Goal: Information Seeking & Learning: Learn about a topic

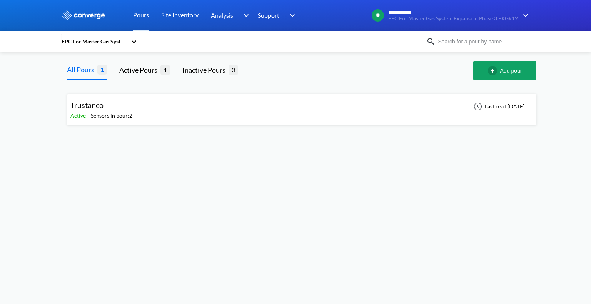
click at [117, 38] on div "EPC For Master Gas System Expansion Phase 3 PKG#12" at bounding box center [94, 41] width 66 height 8
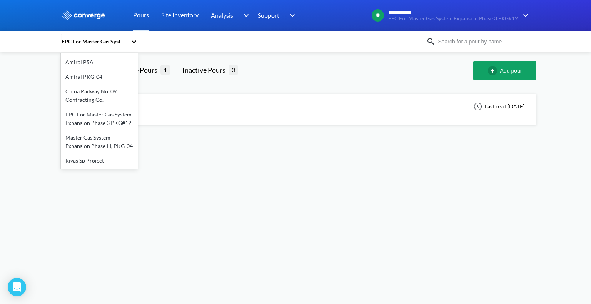
click at [91, 87] on div "China Railway No. 09 Contracting Co." at bounding box center [99, 95] width 77 height 23
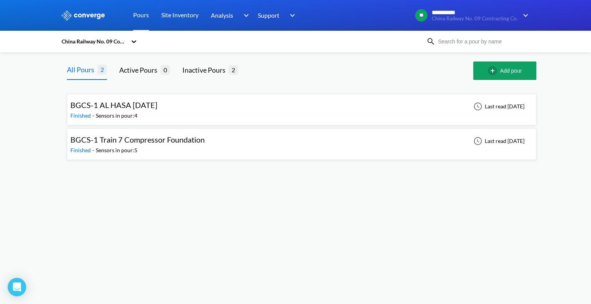
click at [157, 109] on span "BGCS-1 AL HASA [DATE]" at bounding box center [113, 104] width 87 height 9
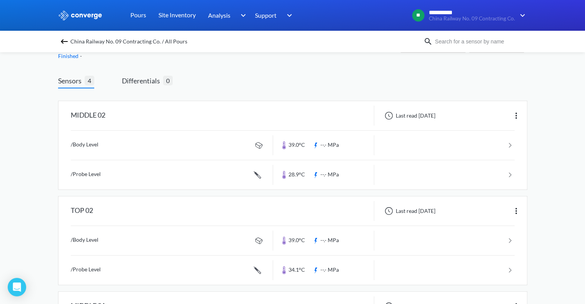
scroll to position [77, 0]
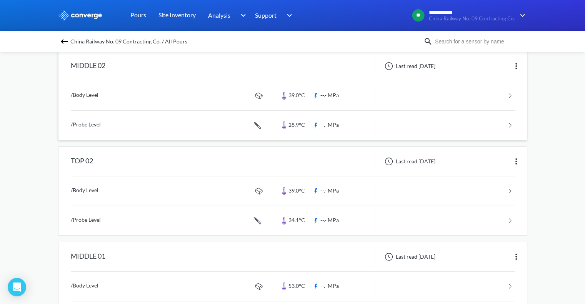
click at [198, 101] on link at bounding box center [293, 95] width 444 height 29
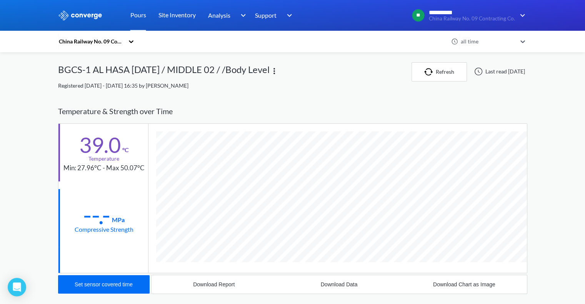
click at [110, 37] on div "China Railway No. 09 Contracting Co." at bounding box center [92, 42] width 69 height 18
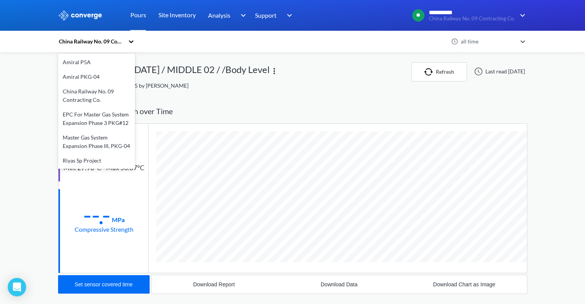
click at [92, 120] on div "EPC For Master Gas System Expansion Phase 3 PKG#12" at bounding box center [96, 118] width 77 height 23
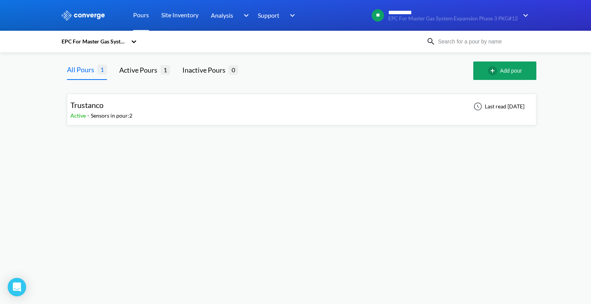
click at [117, 110] on div "Trustanco" at bounding box center [101, 105] width 62 height 12
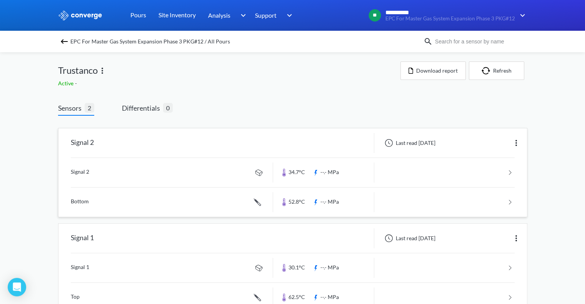
click at [148, 170] on link at bounding box center [293, 172] width 444 height 29
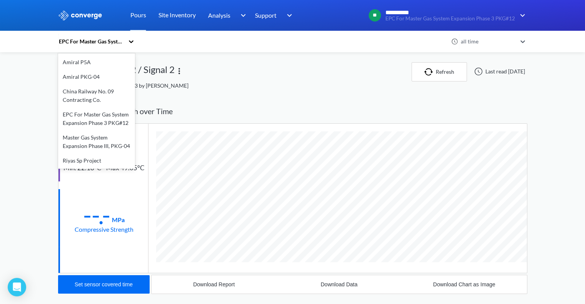
click at [88, 38] on div "EPC For Master Gas System Expansion Phase 3 PKG#12" at bounding box center [91, 41] width 66 height 8
click at [75, 153] on div "Master Gas System Expansion Phase III, PKG-04" at bounding box center [96, 141] width 77 height 23
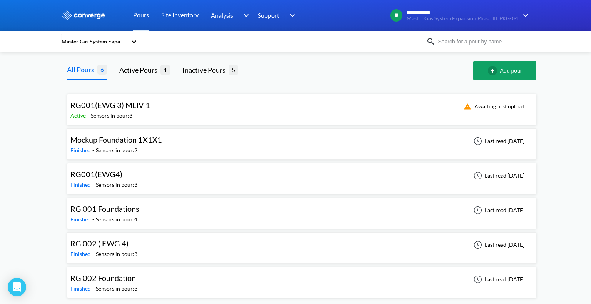
click at [131, 112] on div "Sensors in pour: 3" at bounding box center [112, 116] width 42 height 8
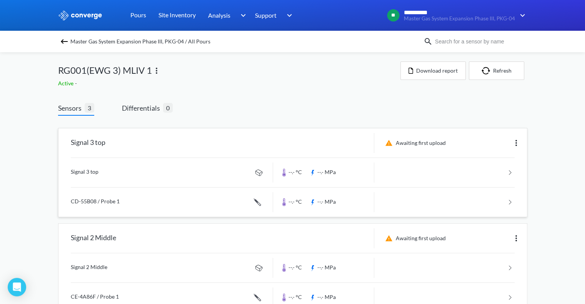
click at [150, 169] on link at bounding box center [293, 172] width 444 height 29
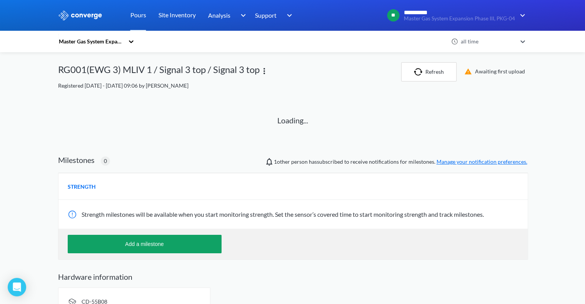
drag, startPoint x: 147, startPoint y: 158, endPoint x: 35, endPoint y: 127, distance: 116.4
click at [55, 132] on div "**********" at bounding box center [292, 161] width 585 height 322
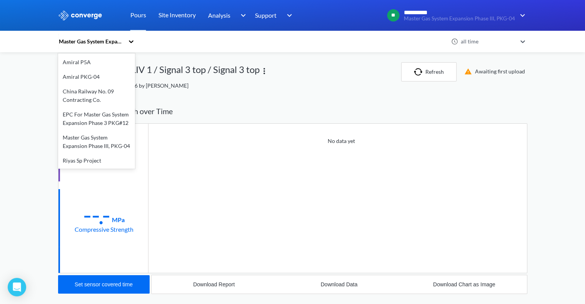
click at [93, 40] on div "Master Gas System Expansion Phase III, PKG-04" at bounding box center [91, 41] width 66 height 8
click at [82, 138] on div "Master Gas System Expansion Phase III, PKG-04" at bounding box center [96, 141] width 77 height 23
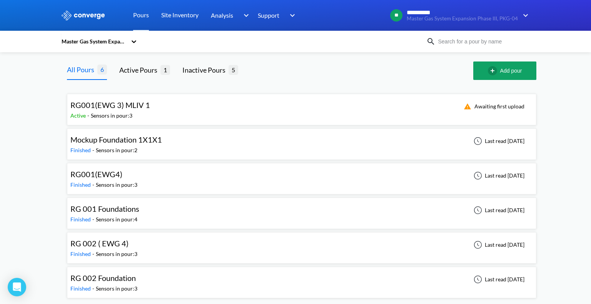
click at [149, 142] on span "Mockup Foundation 1X1X1" at bounding box center [116, 139] width 92 height 9
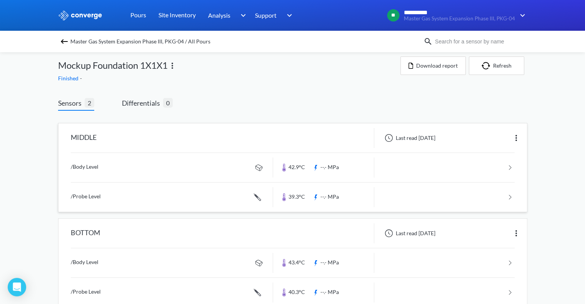
scroll to position [23, 0]
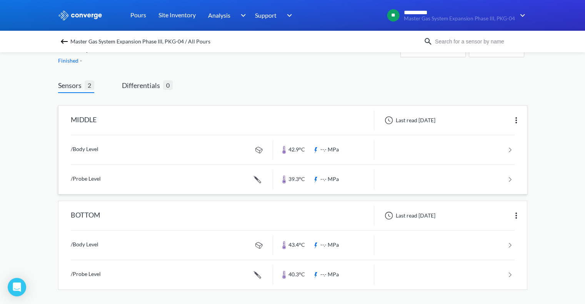
click at [180, 143] on link at bounding box center [293, 149] width 444 height 29
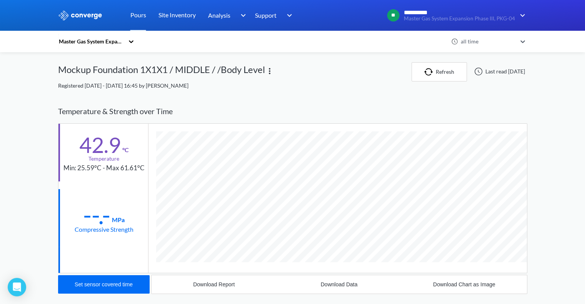
scroll to position [405, 469]
click at [88, 41] on div "Master Gas System Expansion Phase III, PKG-04" at bounding box center [91, 41] width 66 height 8
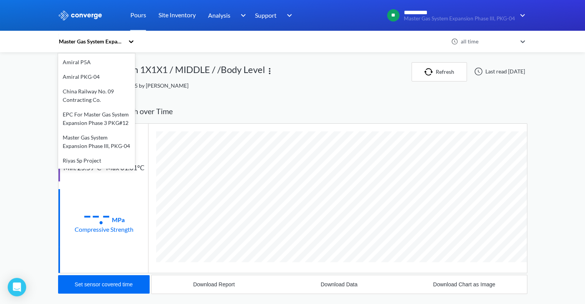
click at [82, 58] on div "Amiral P5A" at bounding box center [96, 62] width 77 height 15
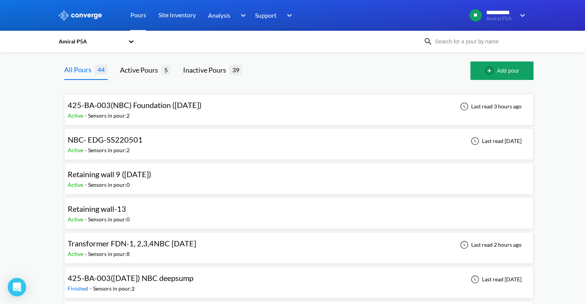
click at [111, 107] on span "425-BA-003(NBC) Foundation ([DATE])" at bounding box center [135, 104] width 134 height 9
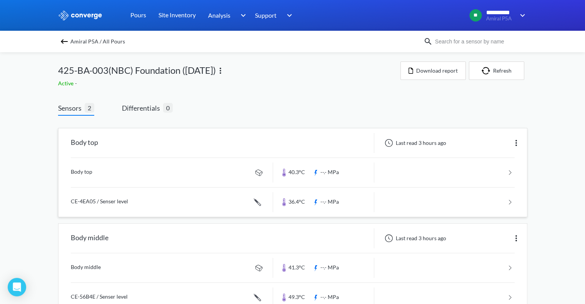
click at [151, 173] on link at bounding box center [293, 172] width 444 height 29
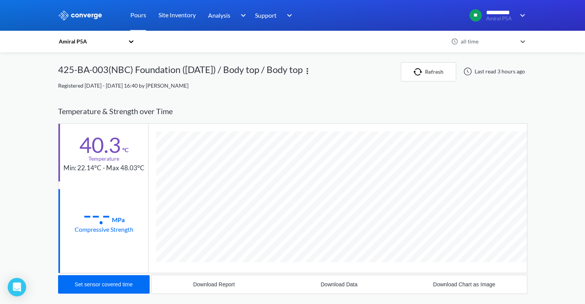
scroll to position [405, 469]
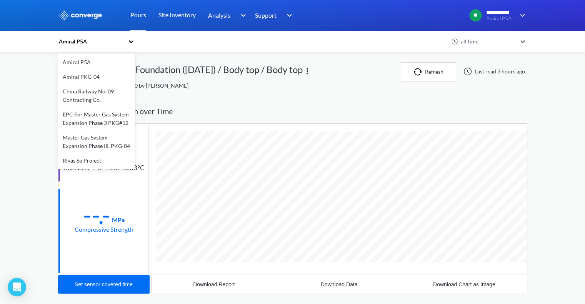
click at [96, 36] on div "Amiral P5A" at bounding box center [92, 42] width 69 height 18
click at [90, 77] on div "Amiral PKG-04" at bounding box center [96, 77] width 77 height 15
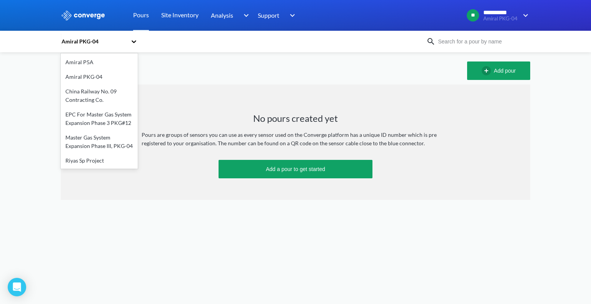
click at [88, 37] on div "Amiral PKG-04" at bounding box center [94, 41] width 66 height 8
click at [96, 63] on div "Amiral P5A" at bounding box center [99, 62] width 77 height 15
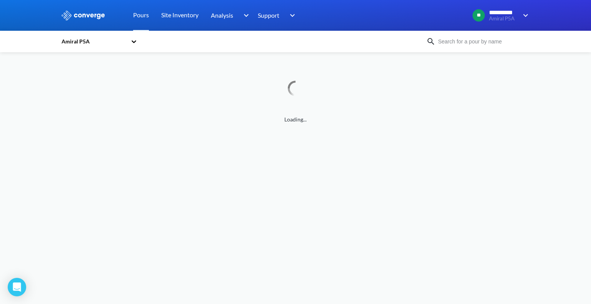
click at [102, 37] on div "Amiral P5A" at bounding box center [95, 42] width 69 height 18
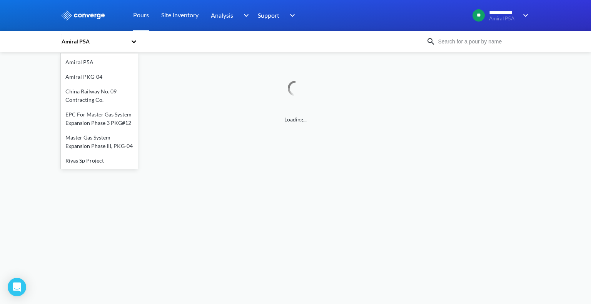
click at [85, 98] on div "China Railway No. 09 Contracting Co." at bounding box center [99, 95] width 77 height 23
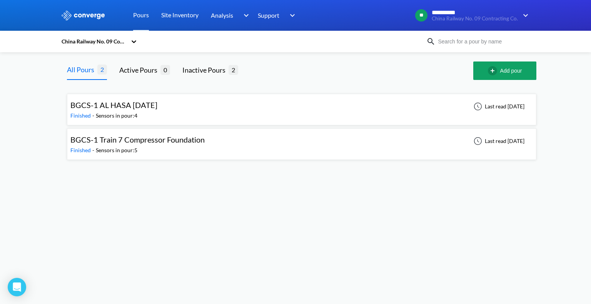
click at [144, 149] on div "Finished - Sensors in pour: 5" at bounding box center [139, 150] width 138 height 8
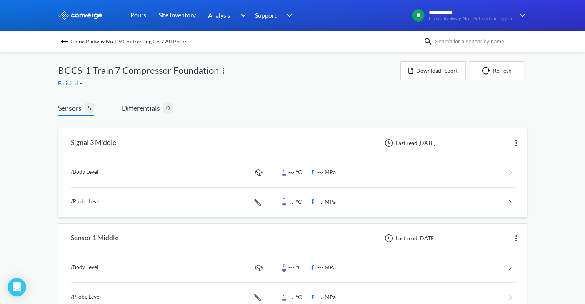
click at [195, 165] on link at bounding box center [293, 172] width 444 height 29
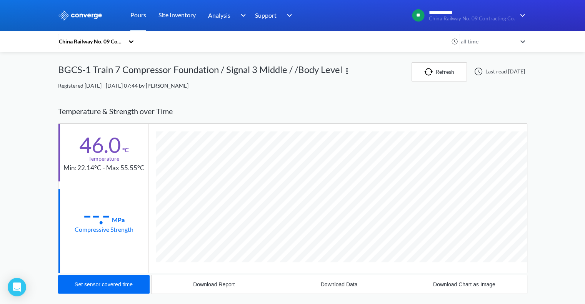
scroll to position [405, 469]
click at [82, 40] on div "China Railway No. 09 Contracting Co." at bounding box center [91, 41] width 66 height 8
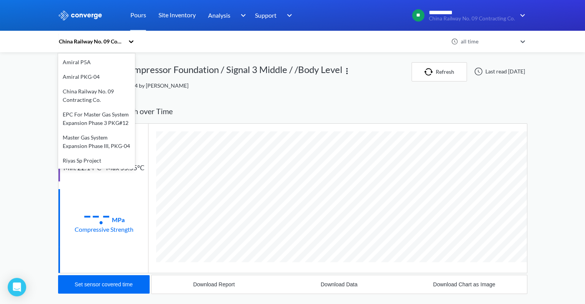
click at [88, 95] on div "China Railway No. 09 Contracting Co." at bounding box center [96, 95] width 77 height 23
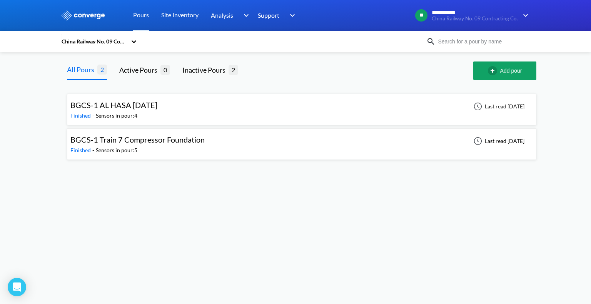
click at [137, 150] on div "Sensors in pour: 5" at bounding box center [117, 150] width 42 height 8
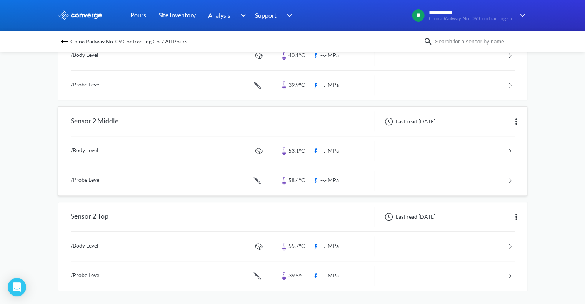
scroll to position [308, 0]
click at [188, 239] on link at bounding box center [293, 246] width 444 height 29
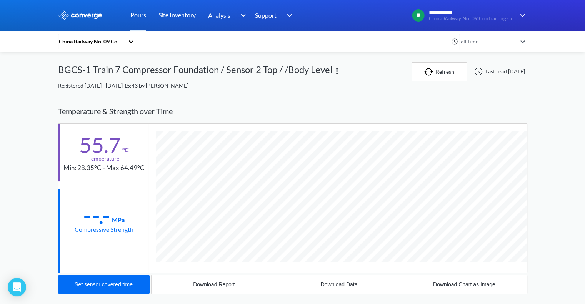
scroll to position [405, 469]
click at [573, 105] on div "**********" at bounding box center [292, 237] width 585 height 475
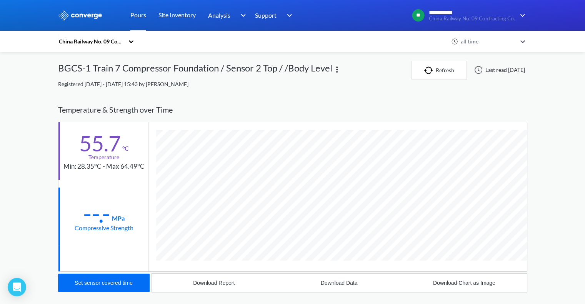
scroll to position [0, 0]
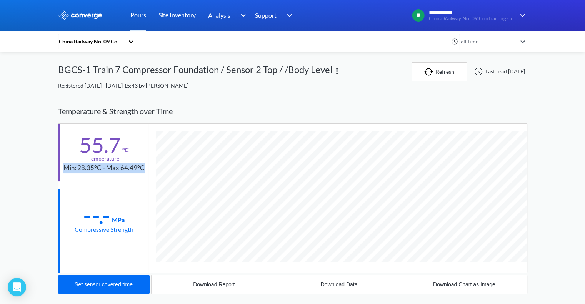
drag, startPoint x: 62, startPoint y: 166, endPoint x: 143, endPoint y: 172, distance: 81.4
click at [143, 172] on div "55.7 °C Temperature Min: 28.35°C - Max 64.49°C" at bounding box center [103, 153] width 90 height 58
click at [132, 172] on div "Min: 28.35°C - Max 64.49°C" at bounding box center [103, 168] width 81 height 10
drag, startPoint x: 66, startPoint y: 172, endPoint x: 147, endPoint y: 175, distance: 81.2
click at [147, 175] on div "55.7 °C Temperature Min: 28.35°C - Max 64.49°C" at bounding box center [103, 153] width 90 height 58
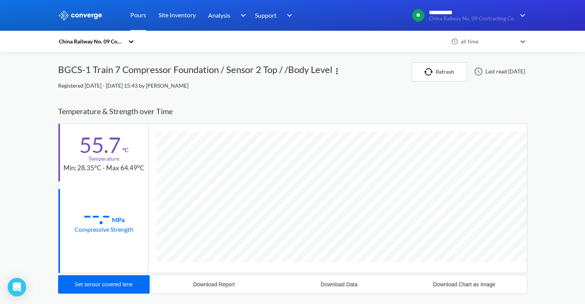
drag, startPoint x: 131, startPoint y: 197, endPoint x: 132, endPoint y: 202, distance: 5.4
click at [132, 198] on div "--.- MPa Compressive Strength" at bounding box center [103, 218] width 90 height 58
drag, startPoint x: 80, startPoint y: 229, endPoint x: 137, endPoint y: 231, distance: 56.9
click at [137, 231] on div "--.- MPa Compressive Strength" at bounding box center [103, 218] width 90 height 58
click at [137, 230] on div "--.- MPa Compressive Strength" at bounding box center [103, 218] width 90 height 58
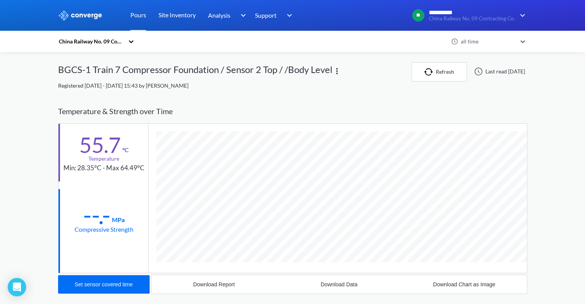
click at [136, 199] on div "--.- MPa Compressive Strength" at bounding box center [103, 218] width 90 height 58
click at [102, 35] on div "China Railway No. 09 Contracting Co." at bounding box center [92, 42] width 69 height 18
click at [185, 39] on div "China Railway No. 09 Contracting Co." at bounding box center [254, 42] width 392 height 18
click at [100, 30] on div at bounding box center [292, 15] width 585 height 31
drag, startPoint x: 106, startPoint y: 39, endPoint x: 111, endPoint y: 41, distance: 5.4
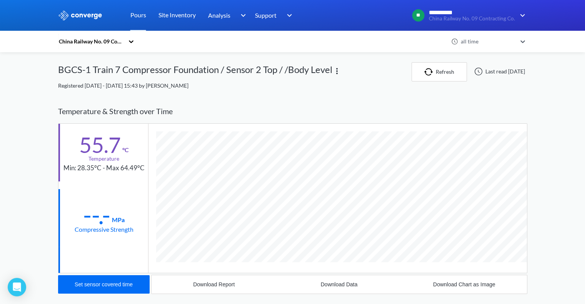
click at [111, 41] on div "China Railway No. 09 Contracting Co." at bounding box center [91, 41] width 66 height 8
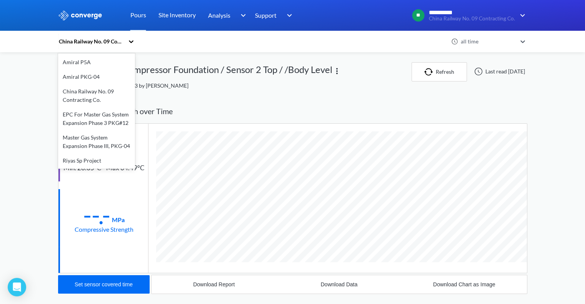
click at [210, 88] on div "Registered [DATE] - [DATE] 15:43 by [PERSON_NAME]" at bounding box center [292, 86] width 469 height 8
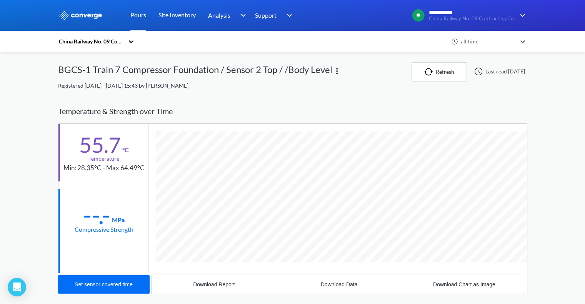
click at [126, 37] on div "China Railway No. 09 Contracting Co." at bounding box center [92, 42] width 69 height 18
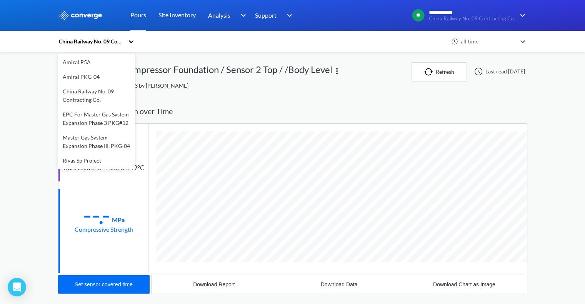
scroll to position [32, 0]
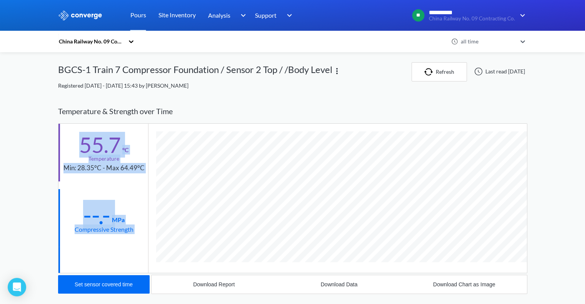
click at [206, 149] on div "Temperature & Strength over Time 55.7 °C Temperature Min: 28.35°C - Max 64.49°C…" at bounding box center [292, 196] width 469 height 195
